Goal: Transaction & Acquisition: Book appointment/travel/reservation

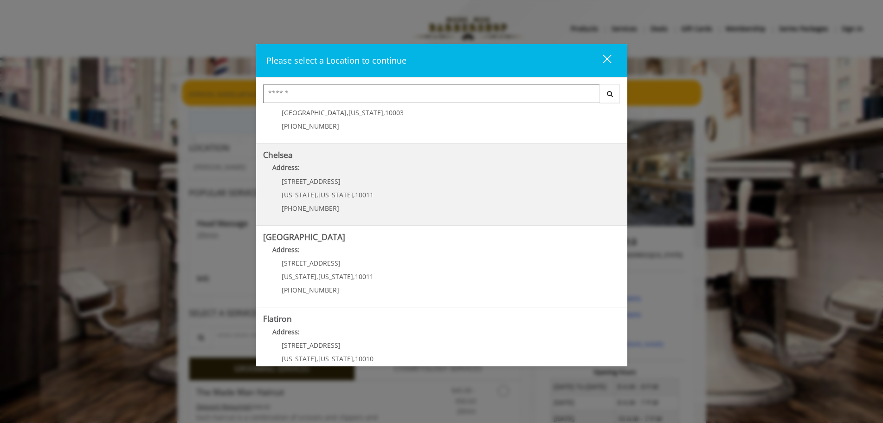
scroll to position [139, 0]
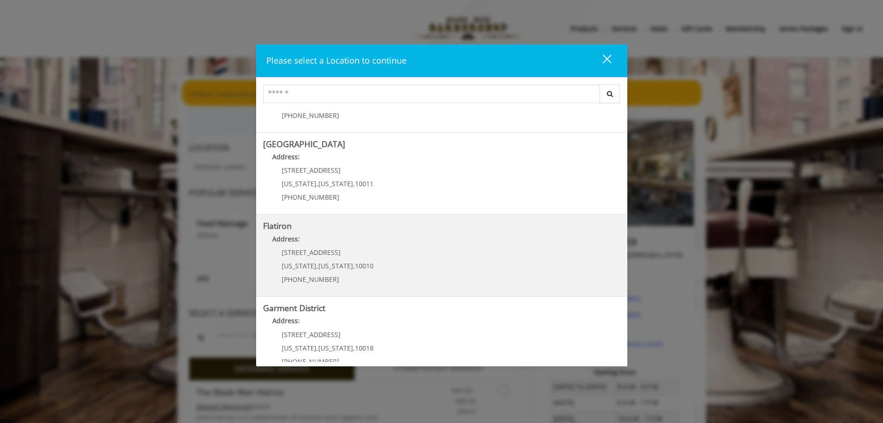
click at [302, 254] on span "[STREET_ADDRESS]" at bounding box center [311, 252] width 59 height 9
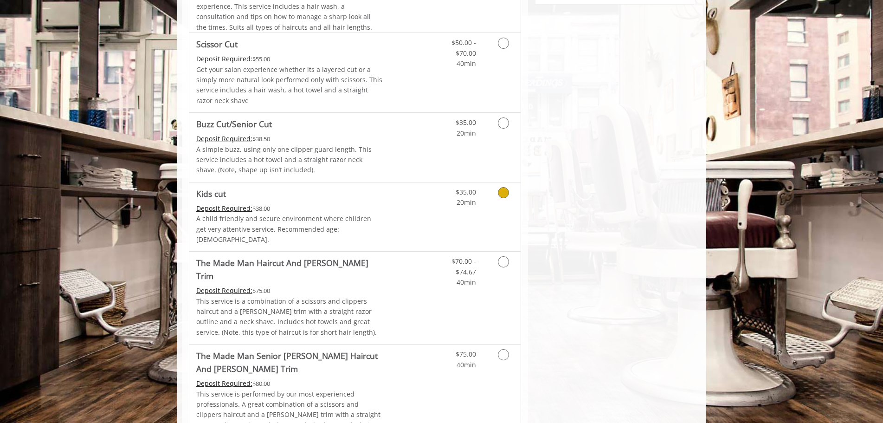
scroll to position [325, 0]
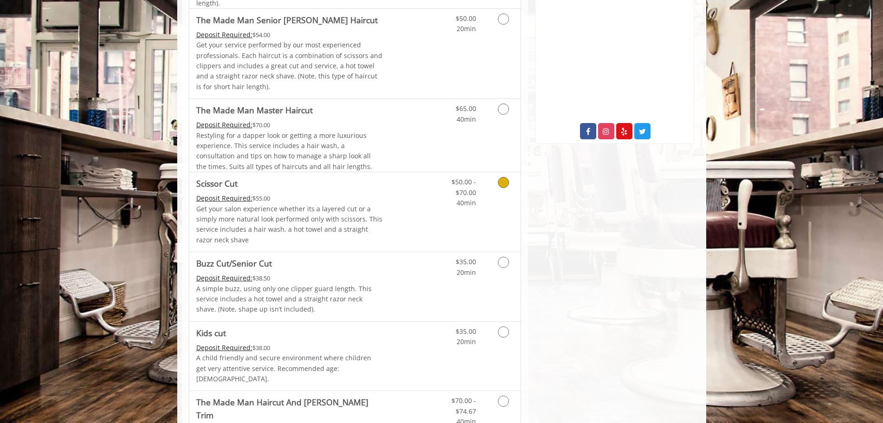
click at [305, 213] on p "Get your salon experience whether its a layered cut or a simply more natural lo…" at bounding box center [289, 225] width 187 height 42
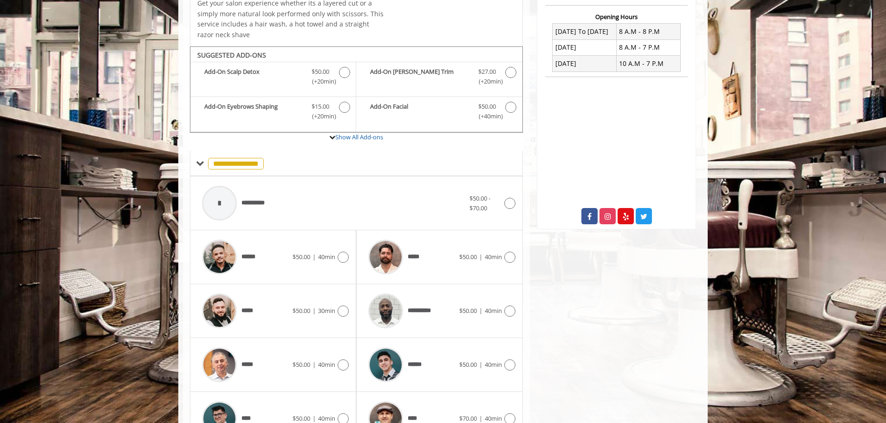
scroll to position [349, 0]
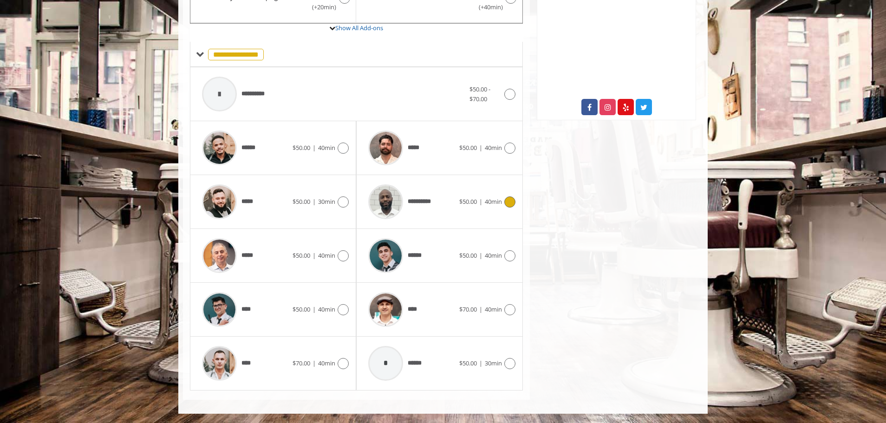
click at [421, 201] on span "**********" at bounding box center [422, 202] width 29 height 10
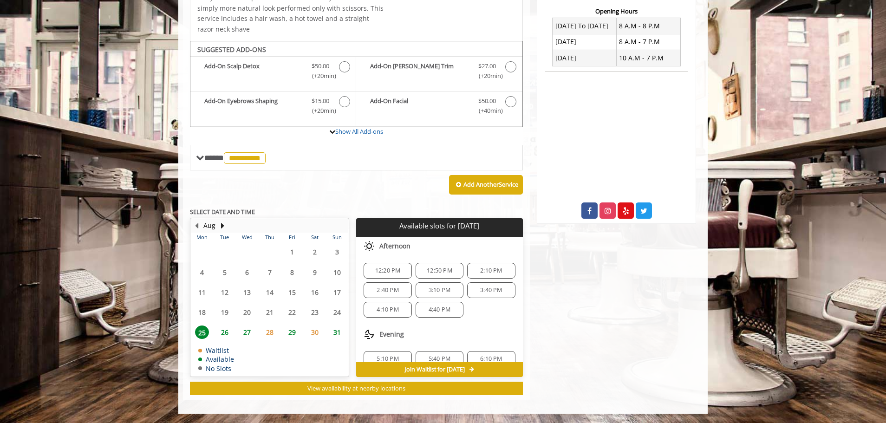
scroll to position [32, 0]
